Goal: Navigation & Orientation: Find specific page/section

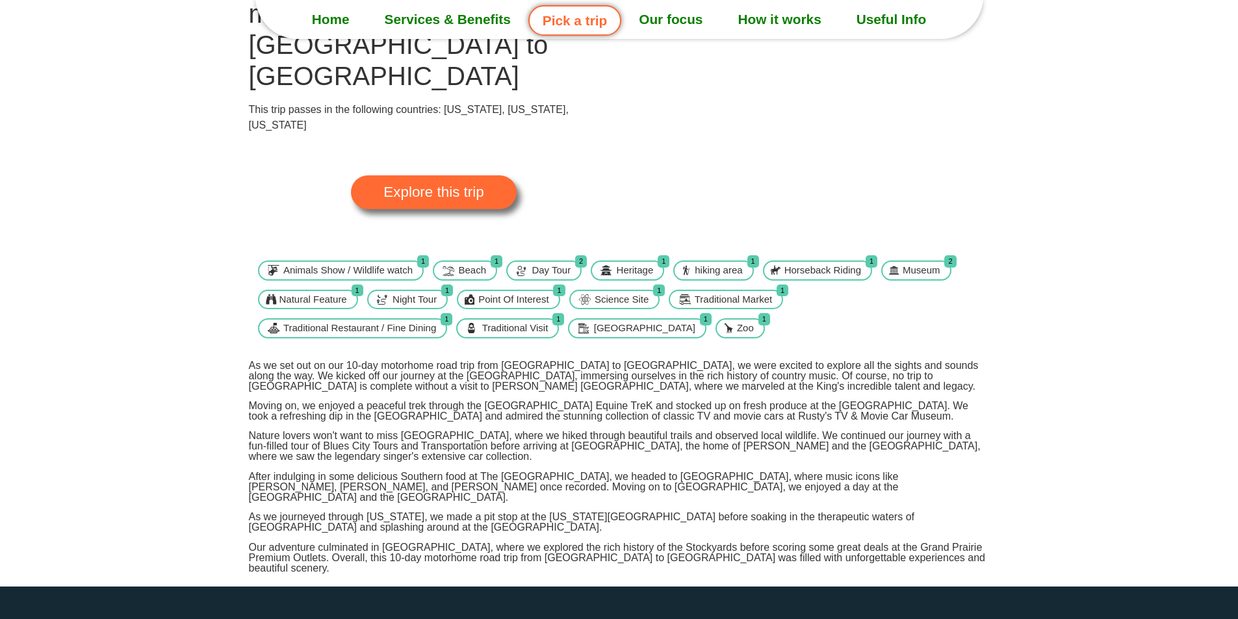
scroll to position [141, 0]
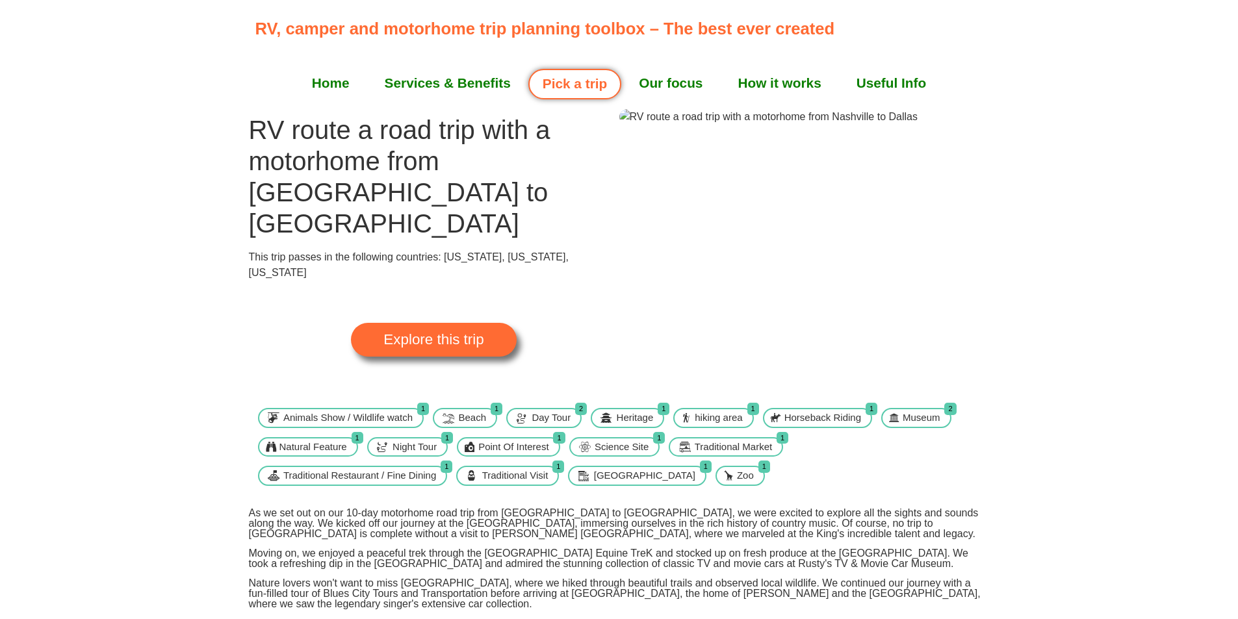
scroll to position [0, 0]
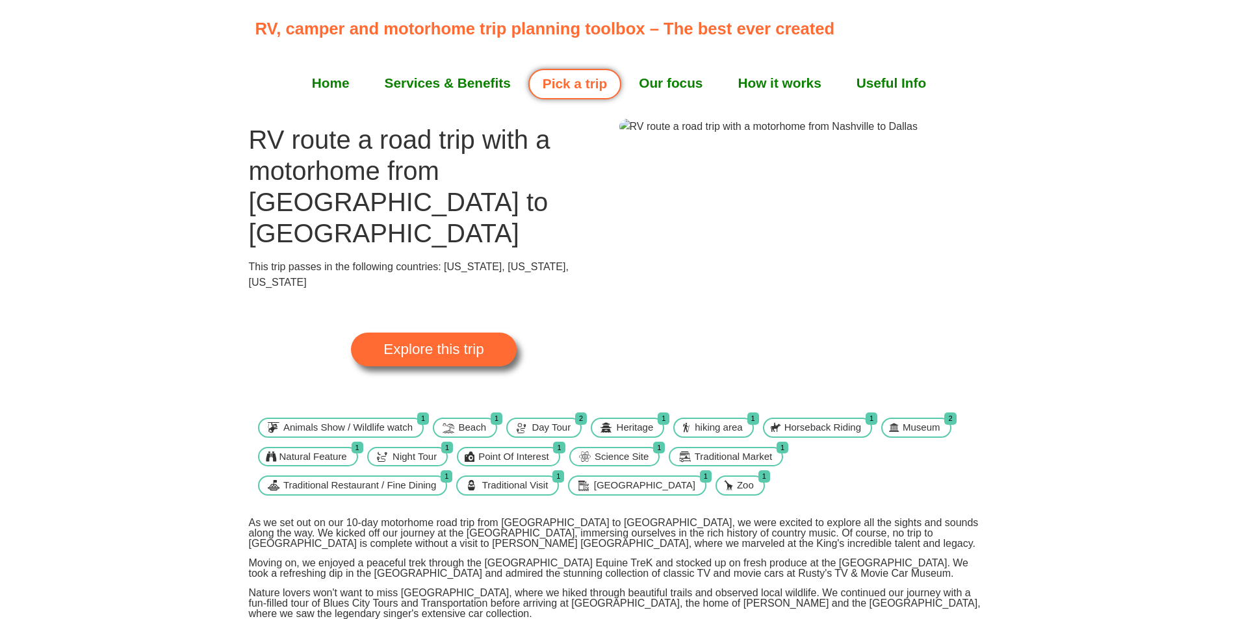
click at [452, 342] on span "Explore this trip" at bounding box center [433, 349] width 100 height 14
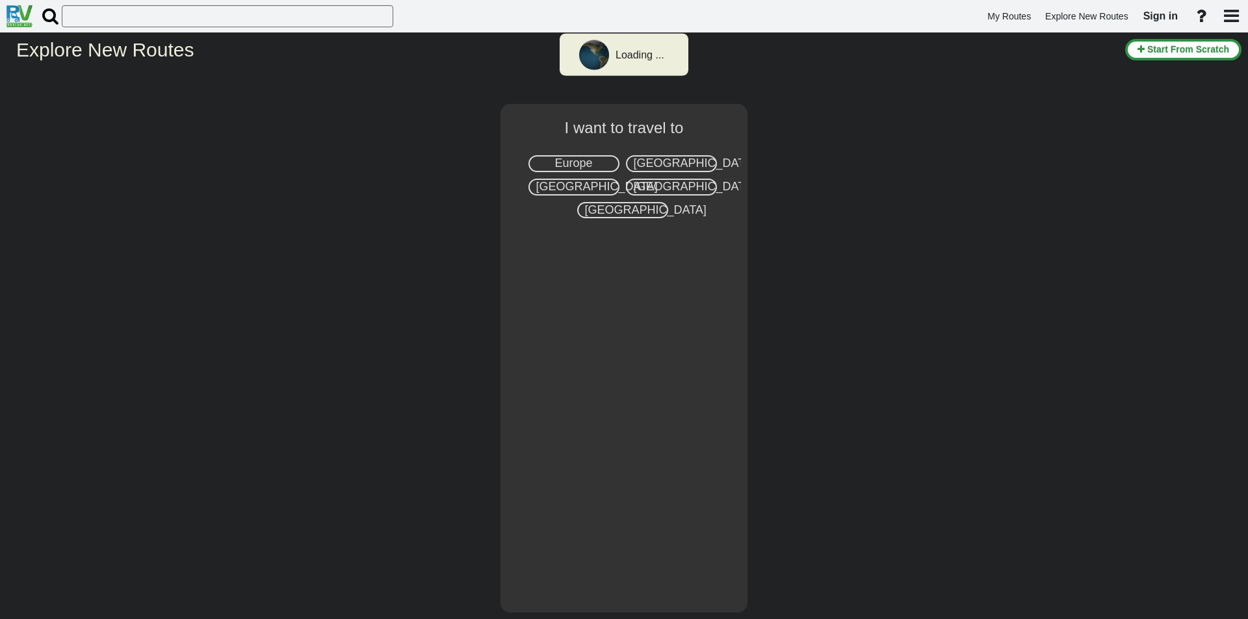
select select "number:2"
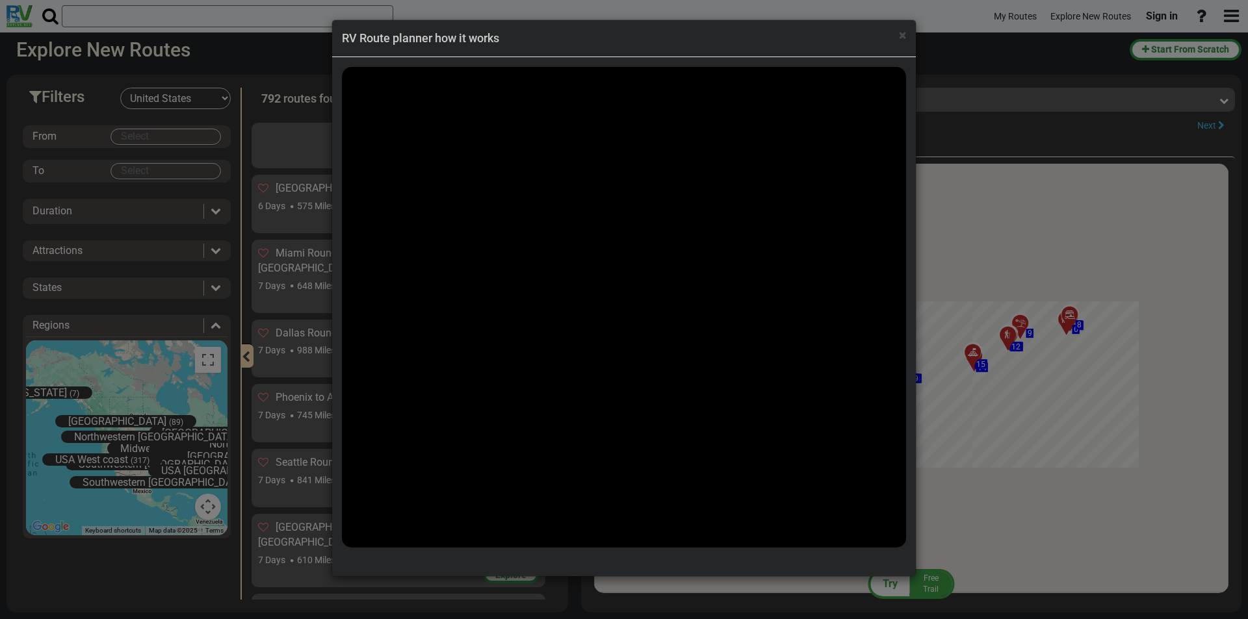
scroll to position [6575, 0]
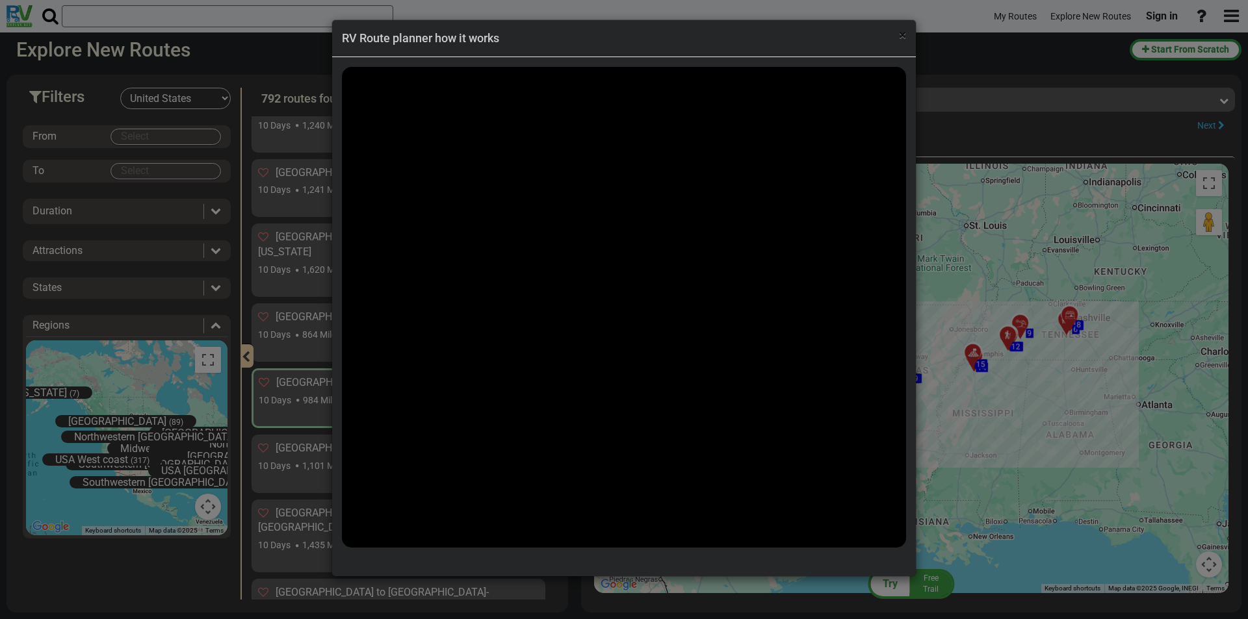
click at [901, 36] on span "×" at bounding box center [902, 35] width 7 height 16
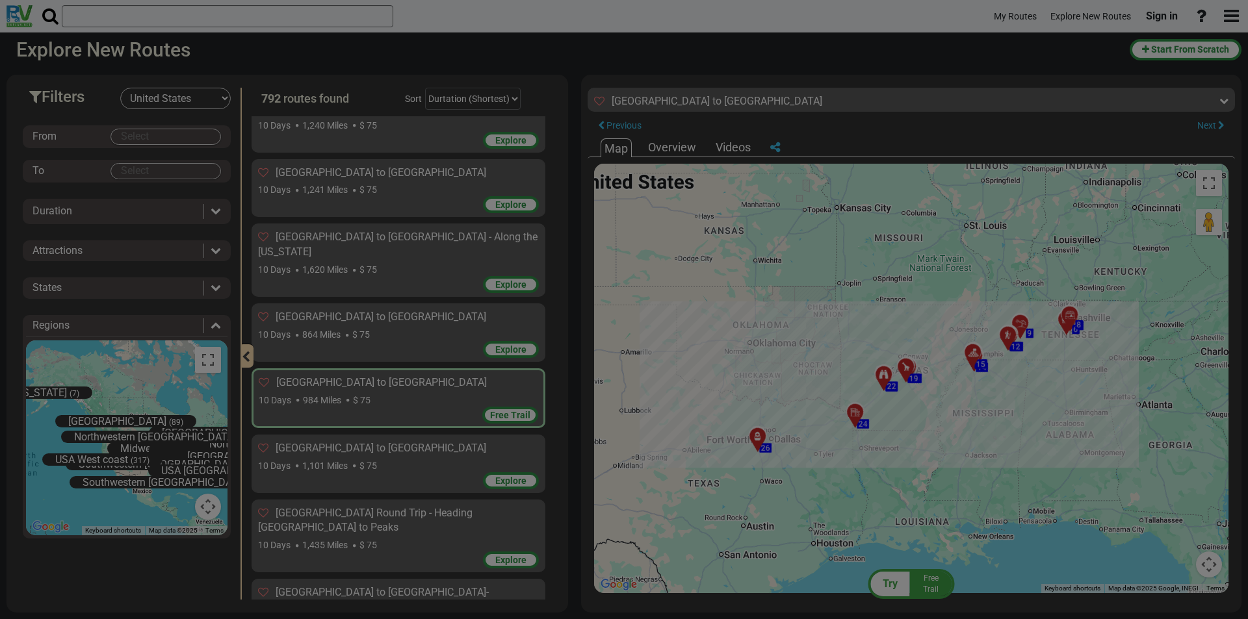
click at [901, 36] on body "My Routes Explore New Routes Sign in ×" at bounding box center [624, 309] width 1248 height 619
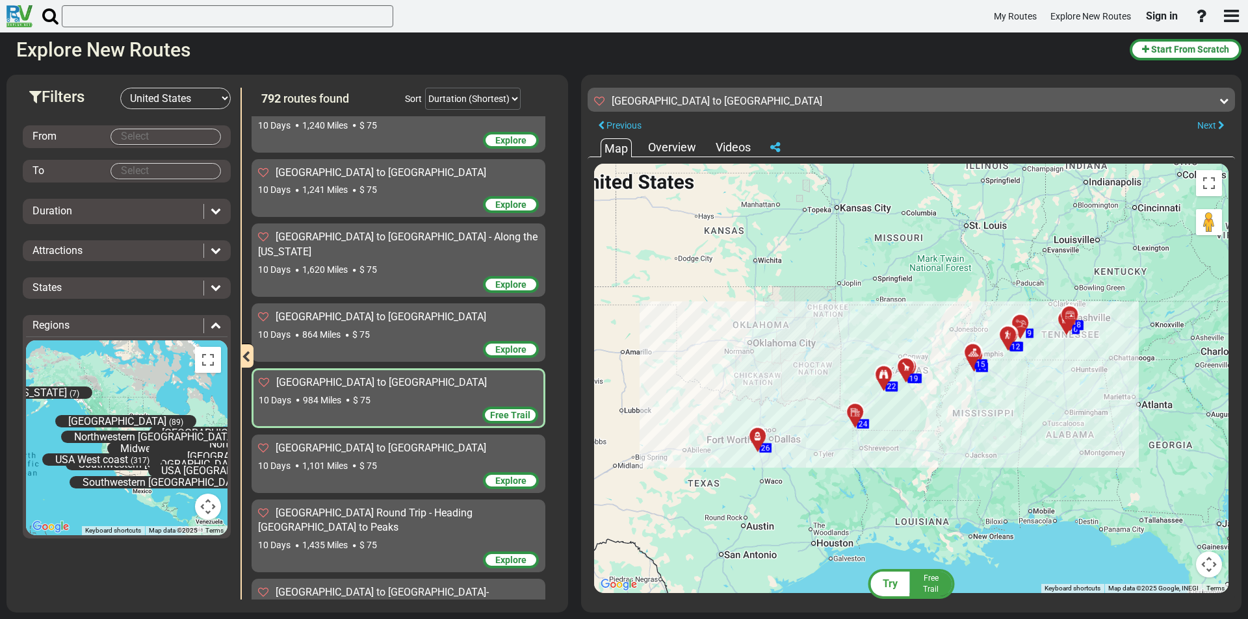
click at [973, 352] on div at bounding box center [976, 358] width 21 height 20
